Goal: Find specific fact: Find specific fact

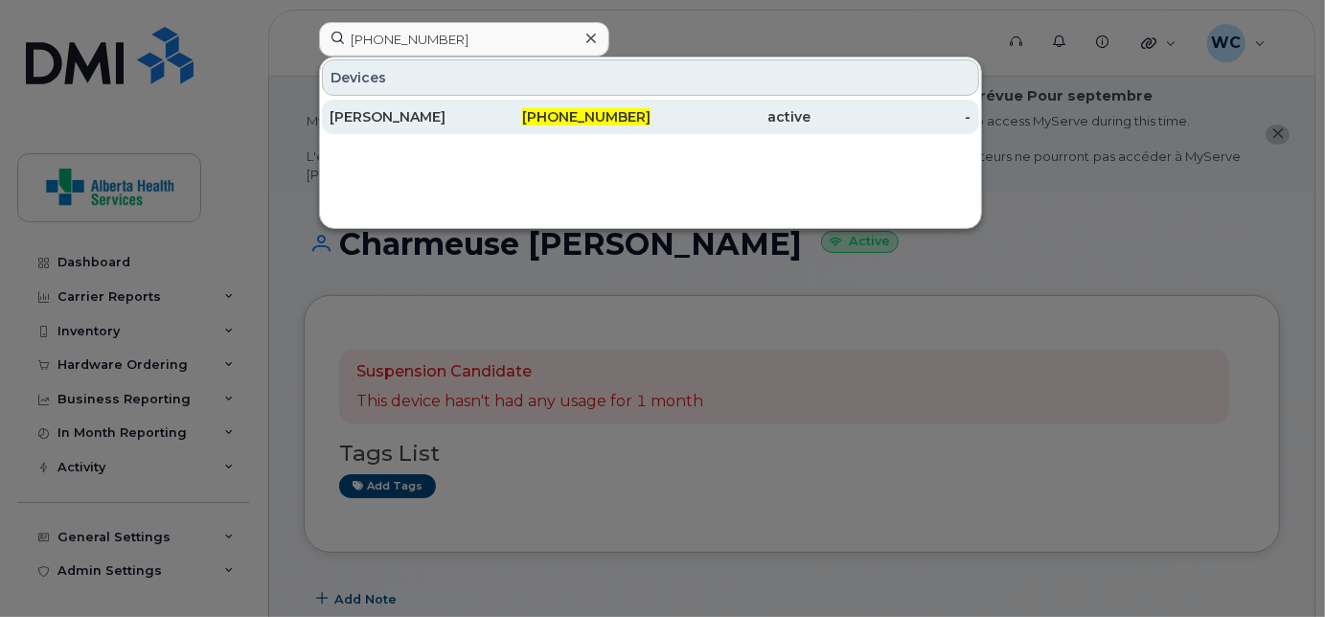
type input "[PHONE_NUMBER]"
click at [492, 122] on div "[PHONE_NUMBER]" at bounding box center [570, 116] width 160 height 19
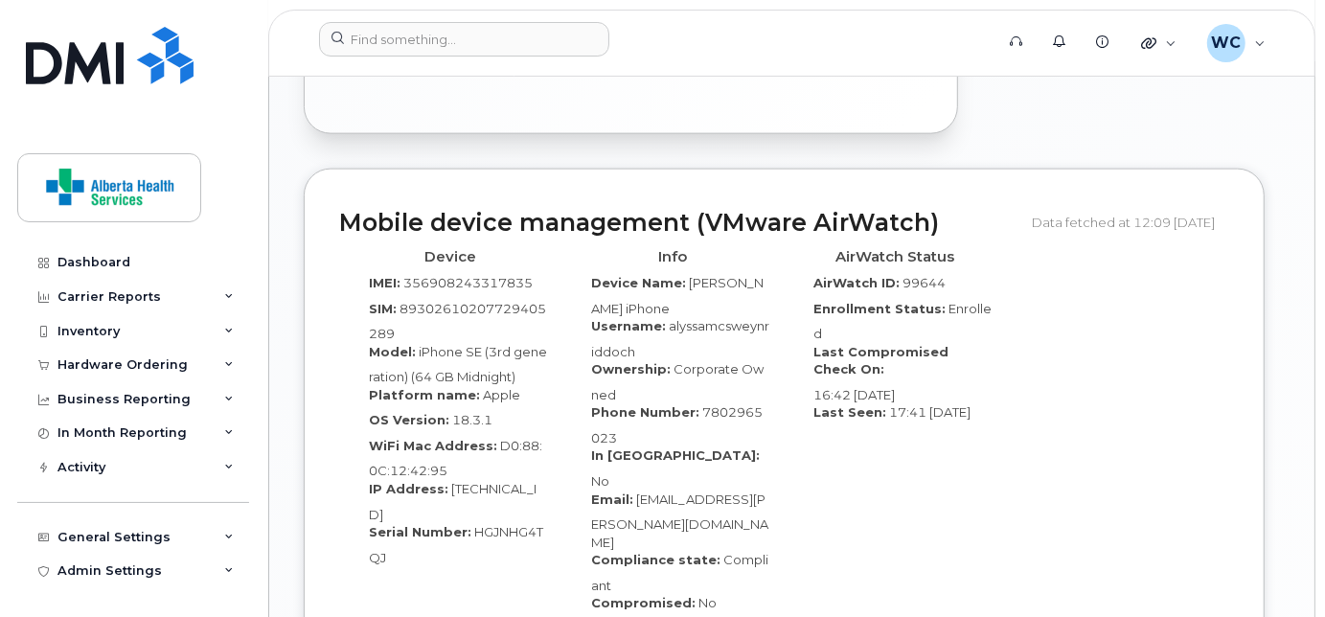
scroll to position [1672, 0]
drag, startPoint x: 470, startPoint y: 509, endPoint x: 483, endPoint y: 537, distance: 30.5
click at [483, 537] on div "Serial Number: HGJNHG4TQJ" at bounding box center [451, 543] width 194 height 43
copy span "HGJNHG4TQJ"
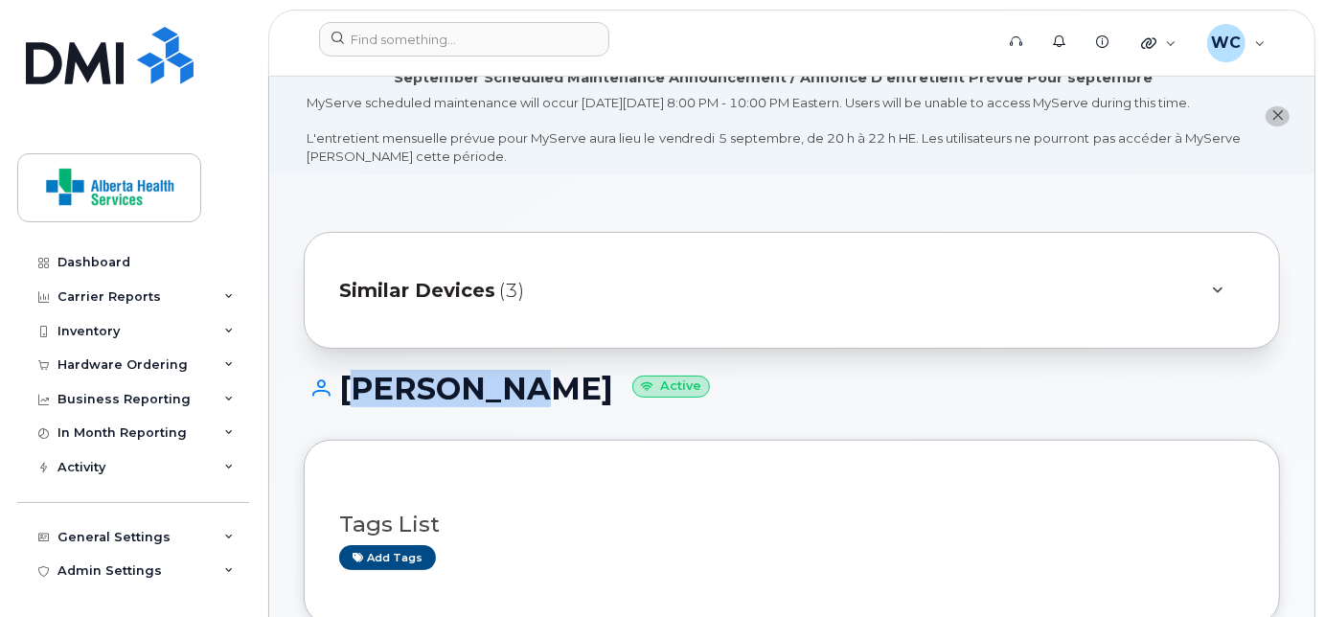
scroll to position [17, 0]
drag, startPoint x: 348, startPoint y: 399, endPoint x: 569, endPoint y: 416, distance: 222.0
click at [569, 406] on h1 "[PERSON_NAME] Active" at bounding box center [792, 390] width 976 height 34
copy h1 "[PERSON_NAME]"
